Goal: Navigation & Orientation: Find specific page/section

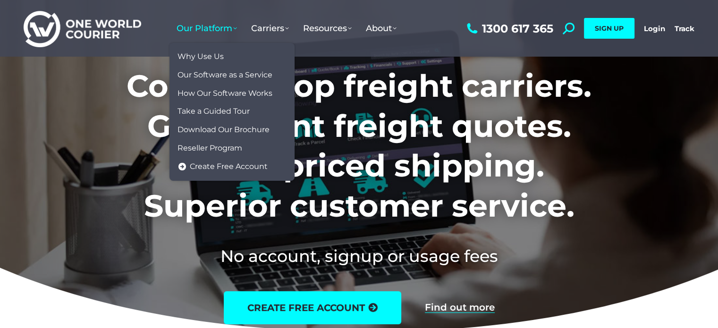
click at [225, 30] on span "Our Platform" at bounding box center [206, 28] width 60 height 10
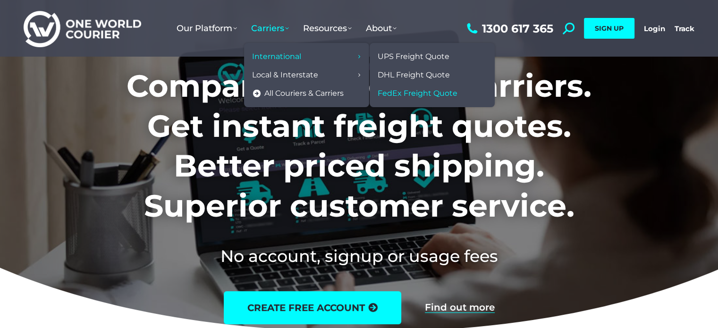
click at [393, 90] on span "FedEx Freight Quote" at bounding box center [418, 94] width 80 height 10
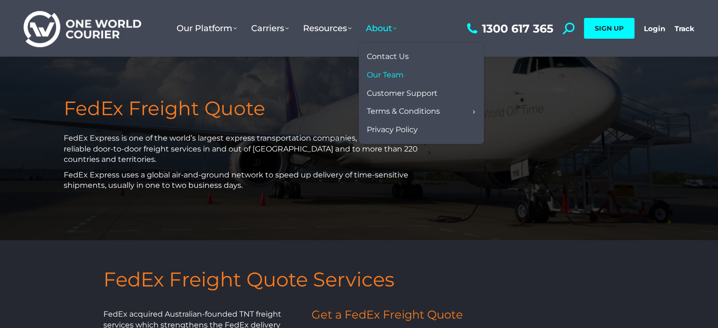
click at [390, 71] on span "Our Team" at bounding box center [385, 75] width 37 height 10
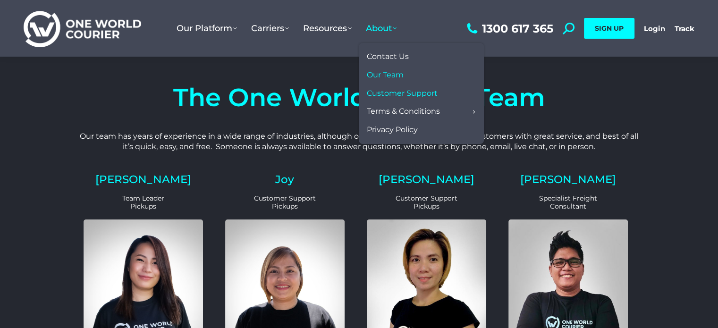
click at [391, 93] on span "Customer Support" at bounding box center [402, 94] width 71 height 10
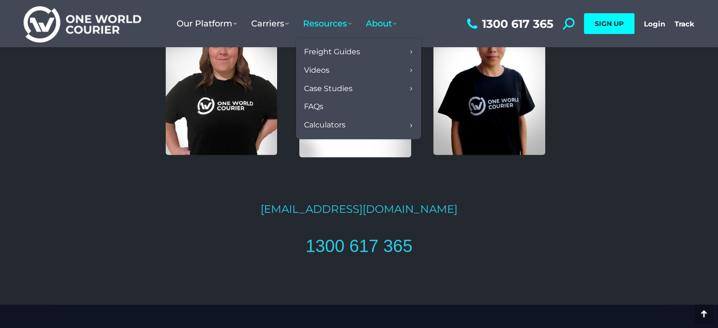
scroll to position [1888, 0]
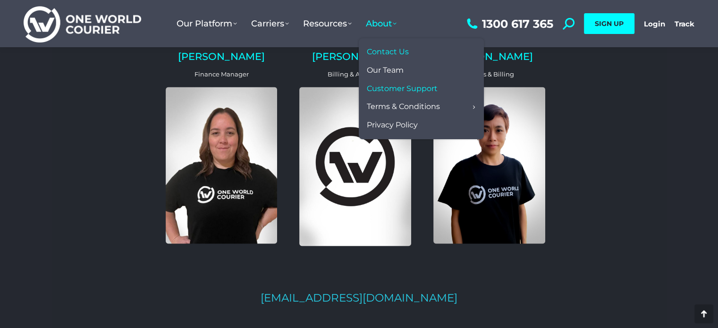
click at [391, 50] on span "Contact Us" at bounding box center [388, 52] width 42 height 10
